Goal: Register for event/course

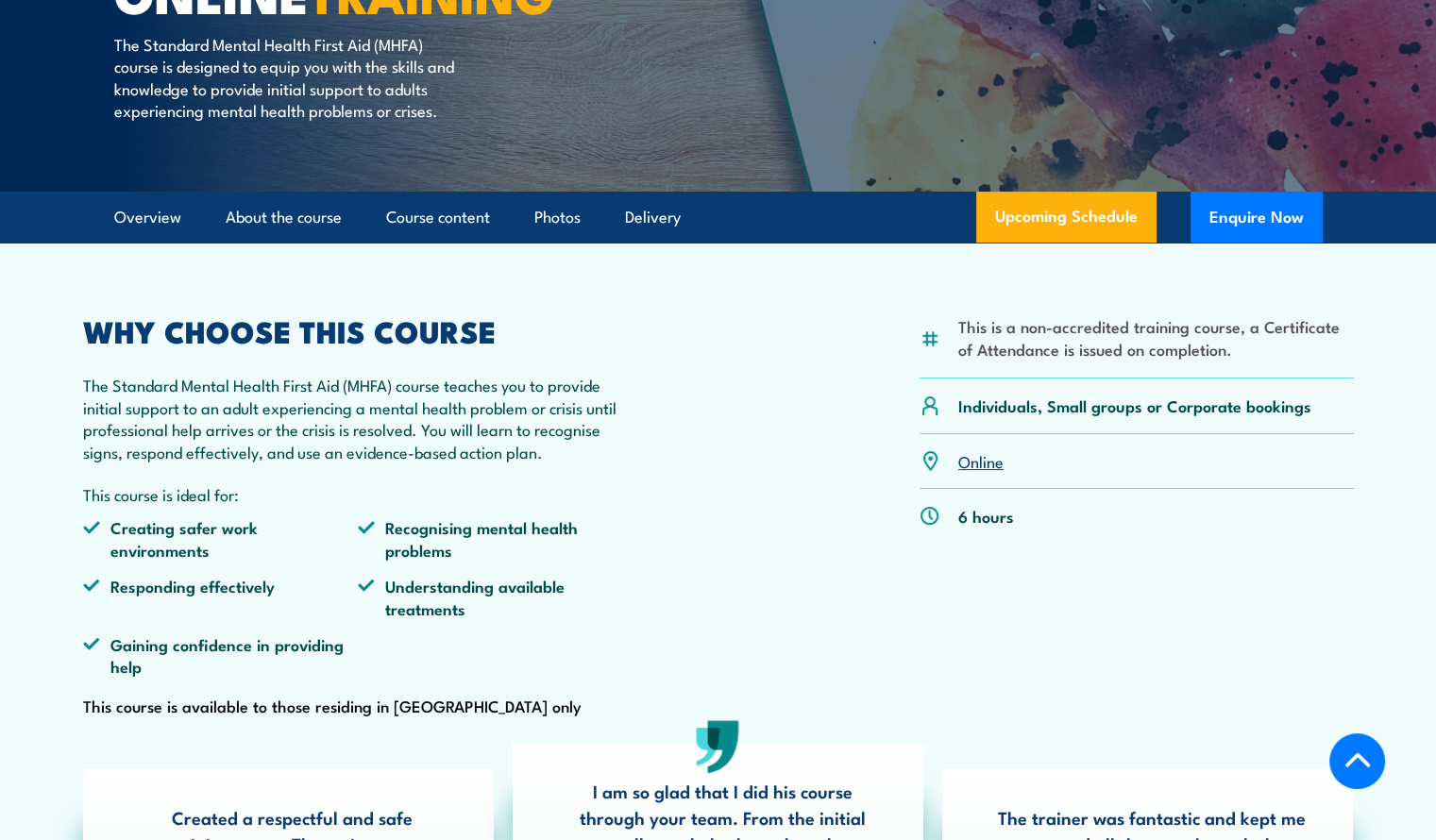
scroll to position [377, 0]
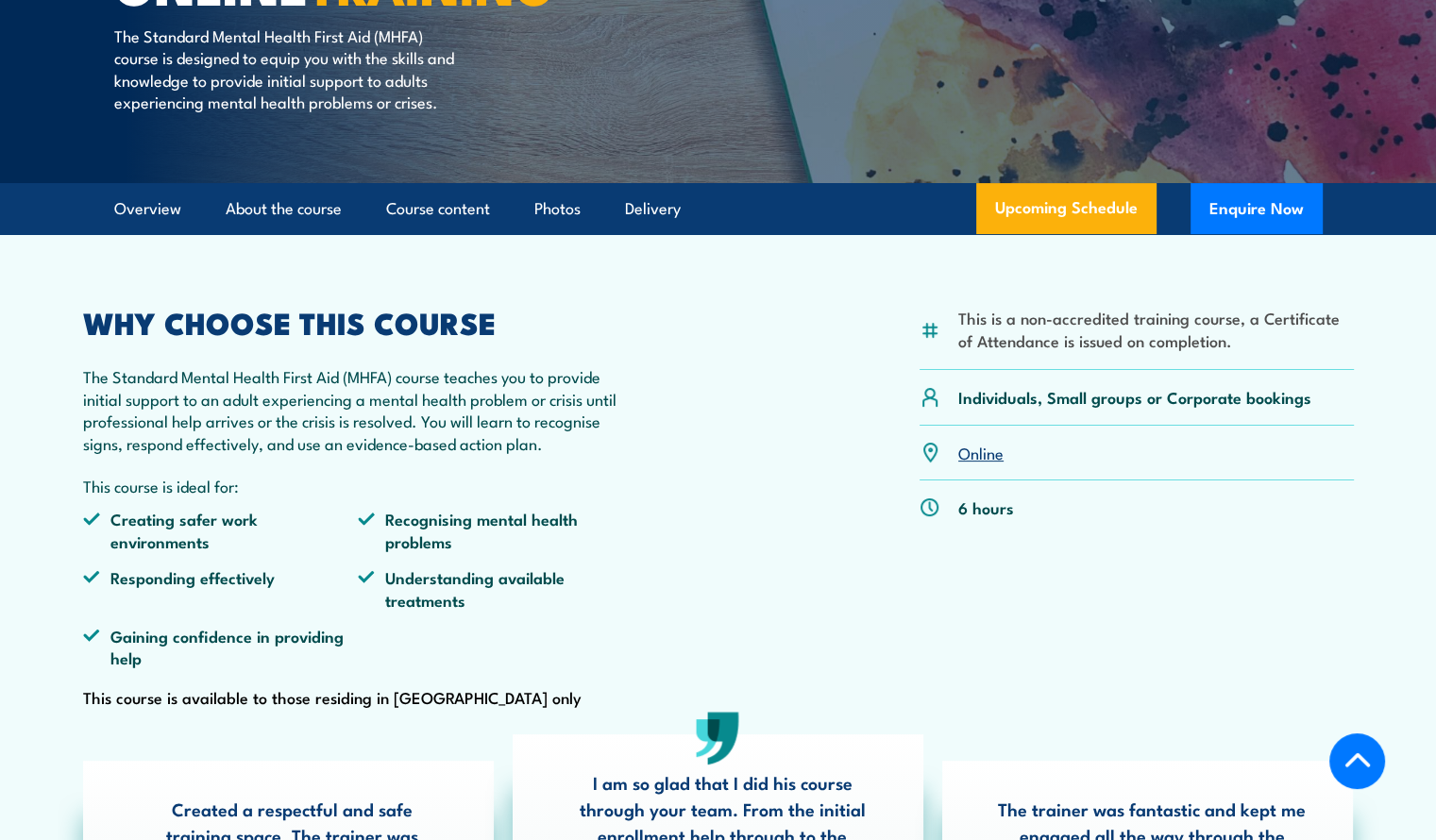
click at [931, 518] on img at bounding box center [930, 507] width 21 height 21
click at [989, 463] on link "Online" at bounding box center [980, 452] width 45 height 23
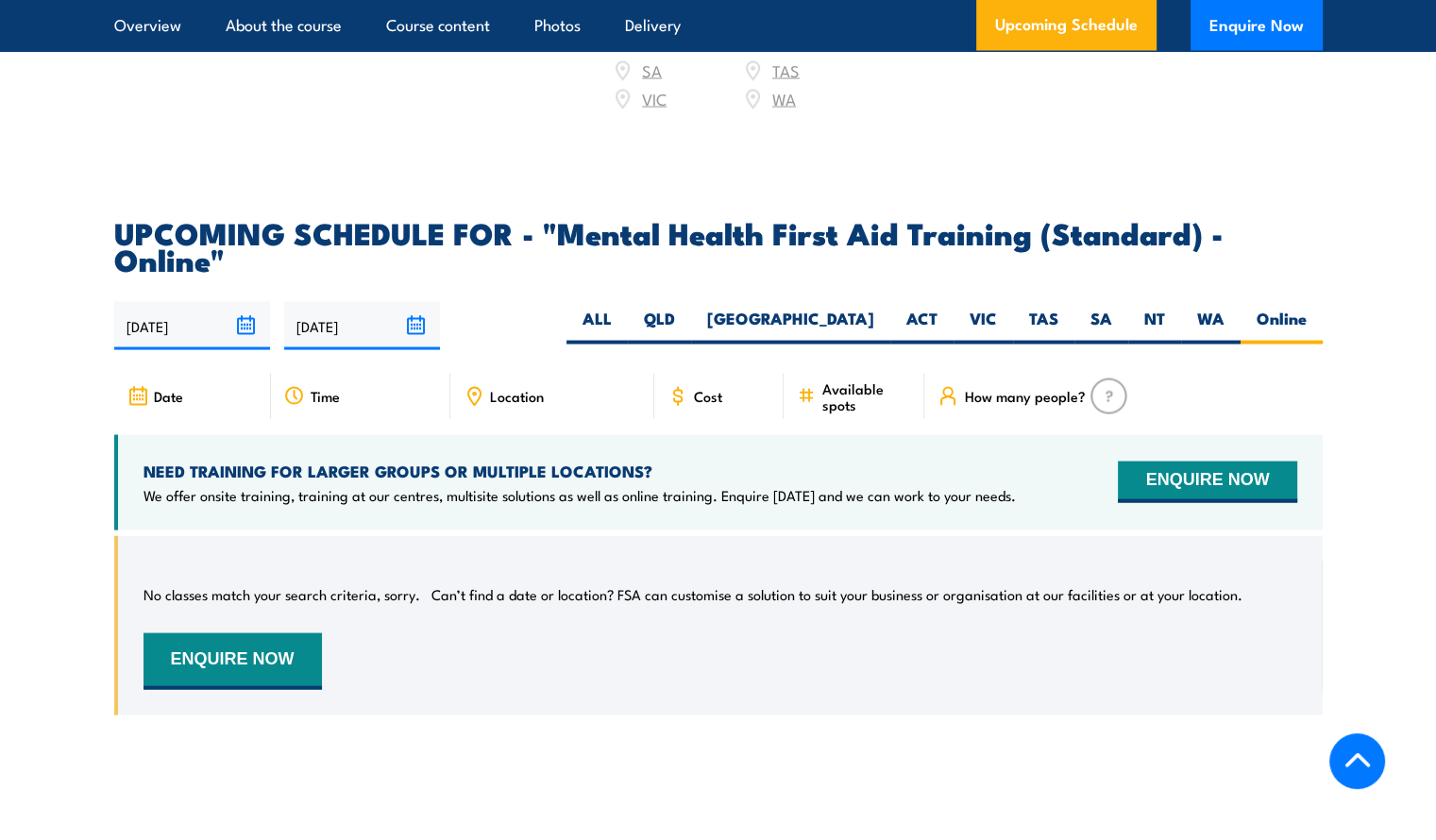
scroll to position [3684, 0]
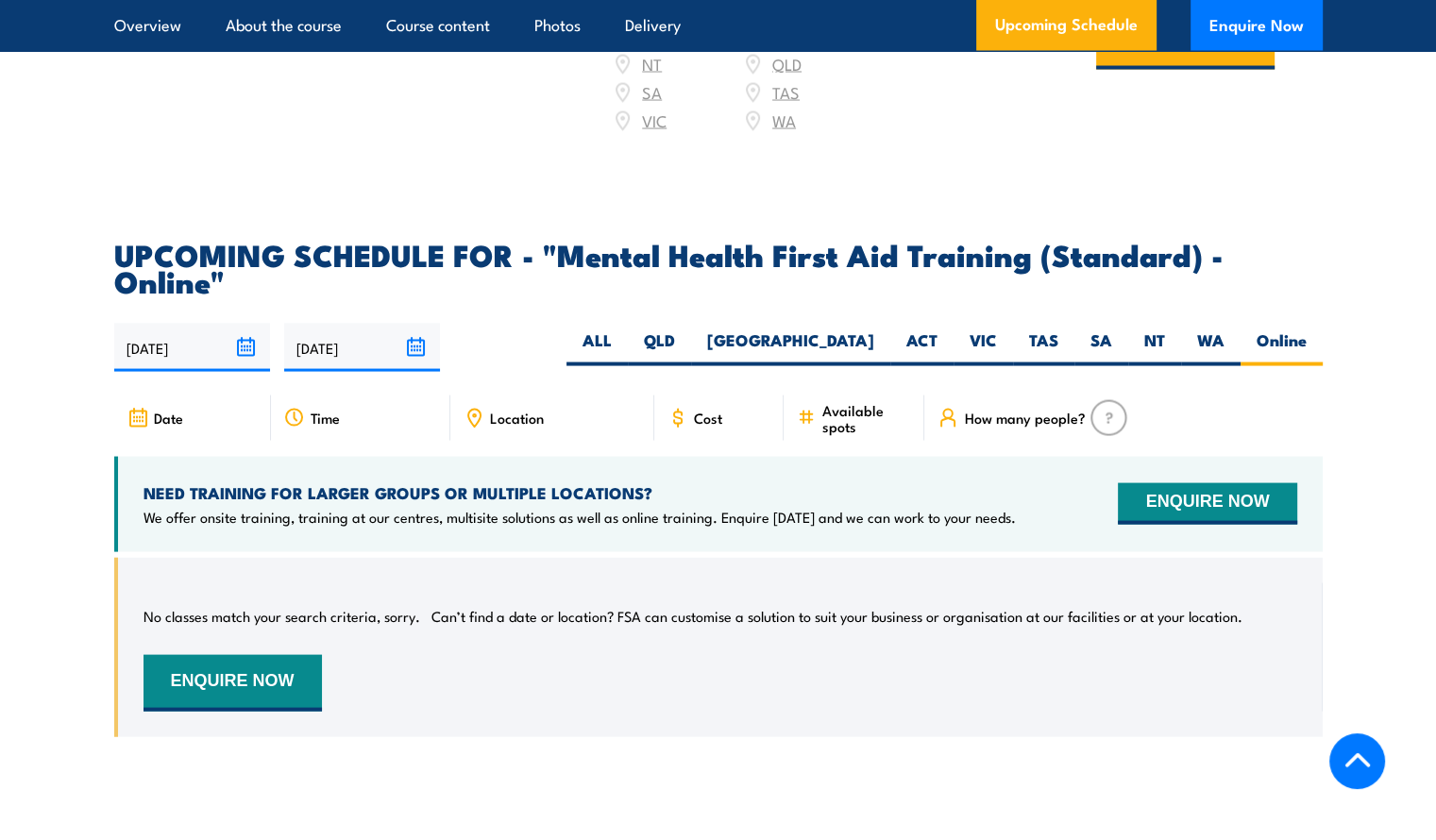
drag, startPoint x: 748, startPoint y: 384, endPoint x: 725, endPoint y: 381, distance: 23.2
click at [747, 395] on div "Cost" at bounding box center [719, 418] width 130 height 45
click at [709, 409] on span "Cost" at bounding box center [708, 417] width 28 height 16
click at [695, 409] on span "Cost" at bounding box center [708, 417] width 28 height 16
click at [978, 329] on label "VIC" at bounding box center [982, 347] width 60 height 37
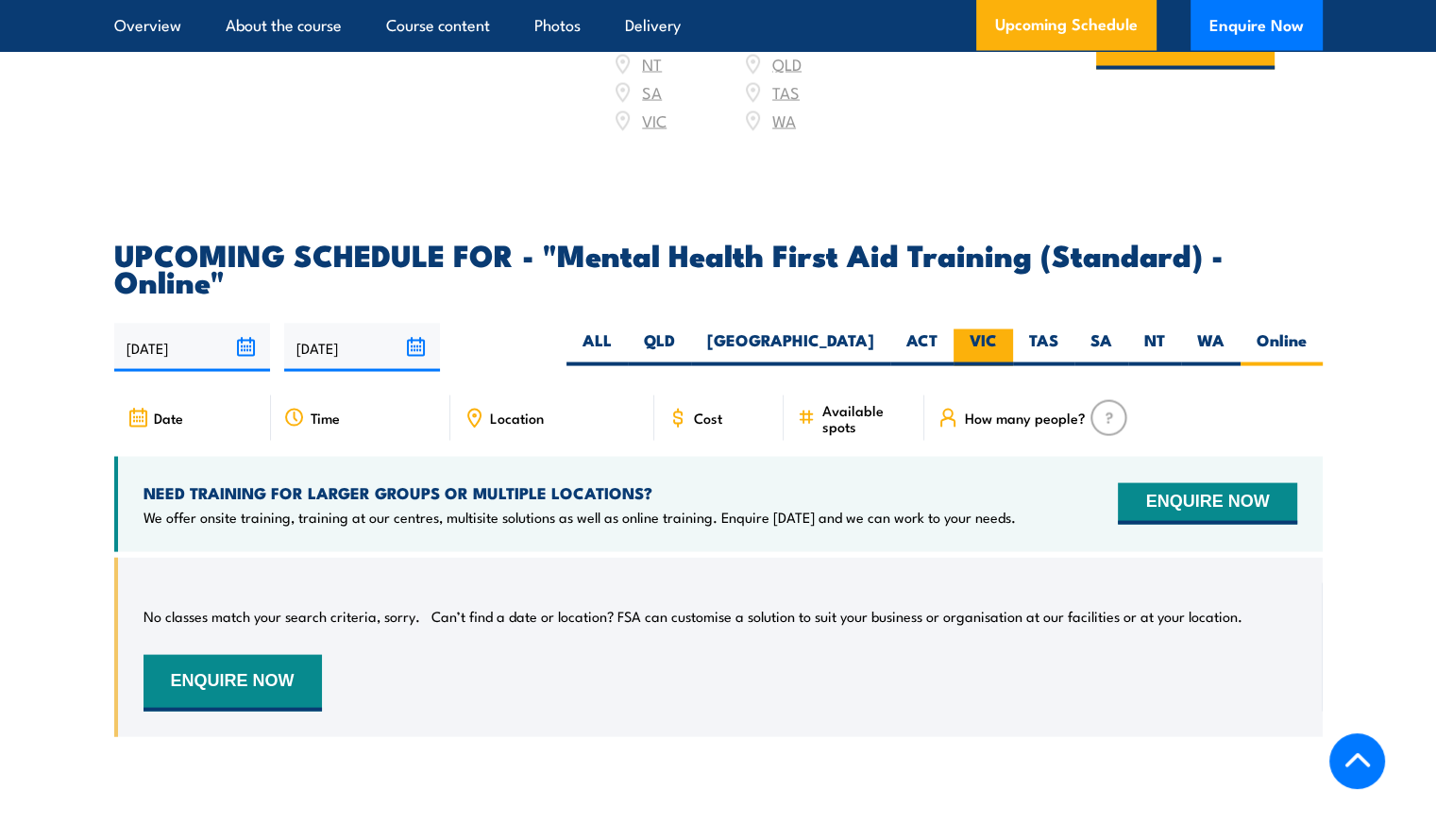
click at [996, 329] on input "VIC" at bounding box center [1002, 334] width 12 height 12
radio input "true"
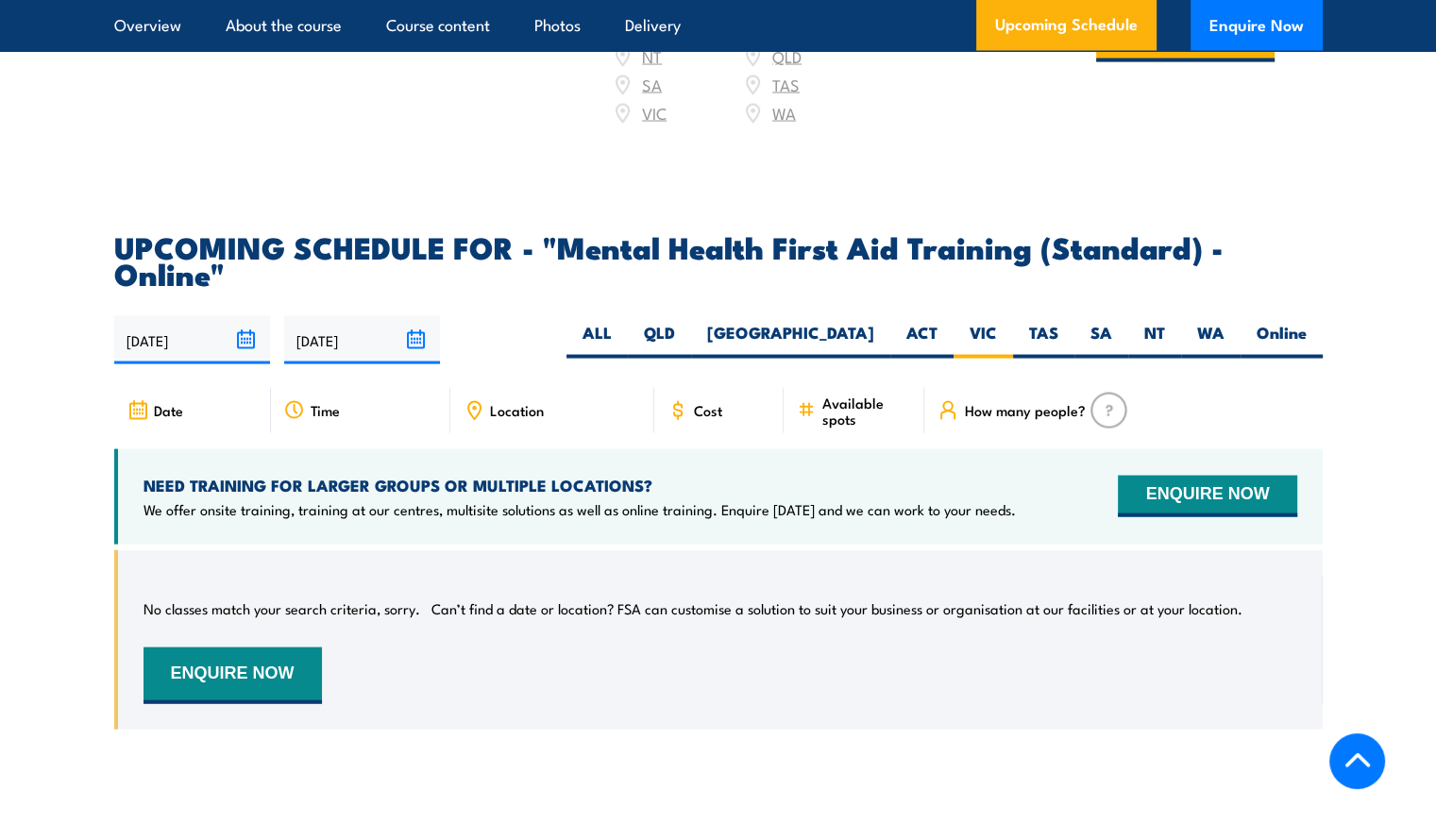
scroll to position [3684, 0]
